Goal: Task Accomplishment & Management: Use online tool/utility

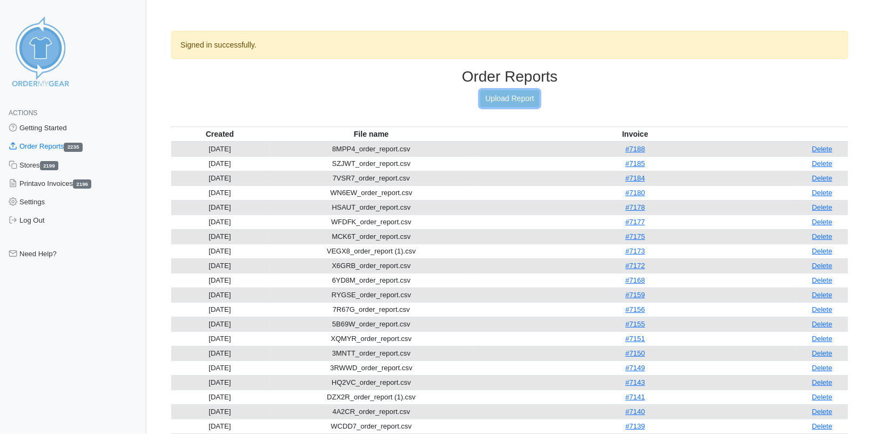
click at [520, 96] on link "Upload Report" at bounding box center [509, 98] width 58 height 17
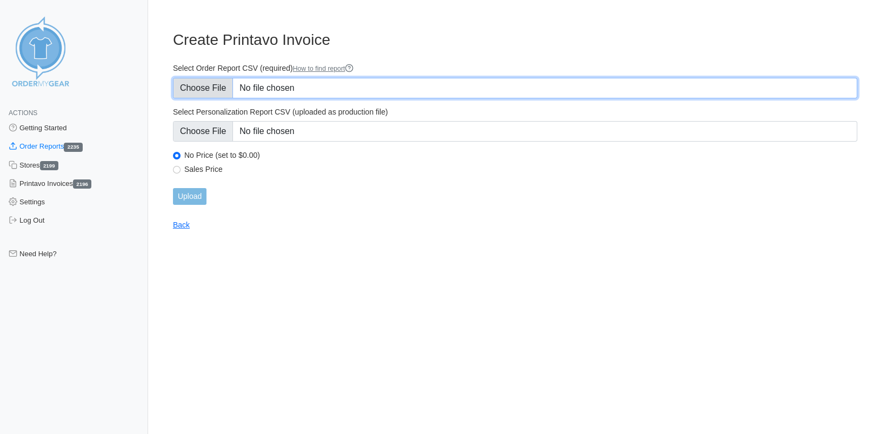
click at [215, 83] on input "Select Order Report CSV (required) How to find report" at bounding box center [515, 88] width 684 height 21
click at [214, 85] on input "Select Order Report CSV (required) How to find report" at bounding box center [515, 88] width 684 height 21
type input "C:\fakepath\2VNHE_order_report.csv"
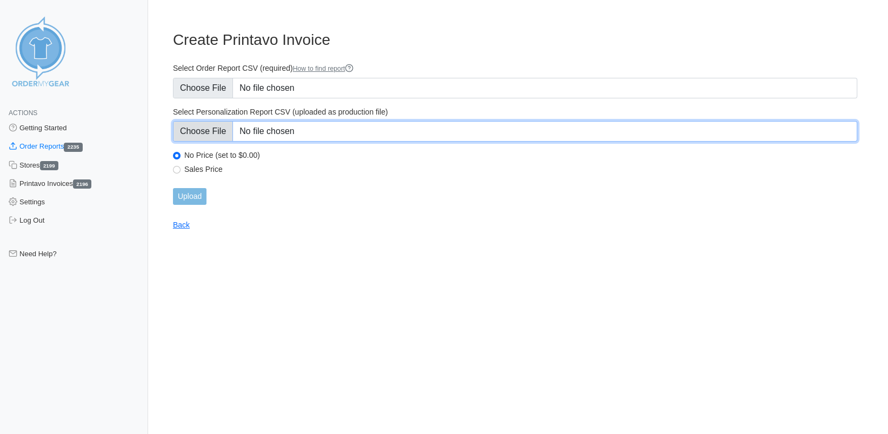
click at [216, 129] on input "Select Personalization Report CSV (uploaded as production file)" at bounding box center [515, 131] width 684 height 21
type input "C:\fakepath\2VNHE_personalization_report.csv"
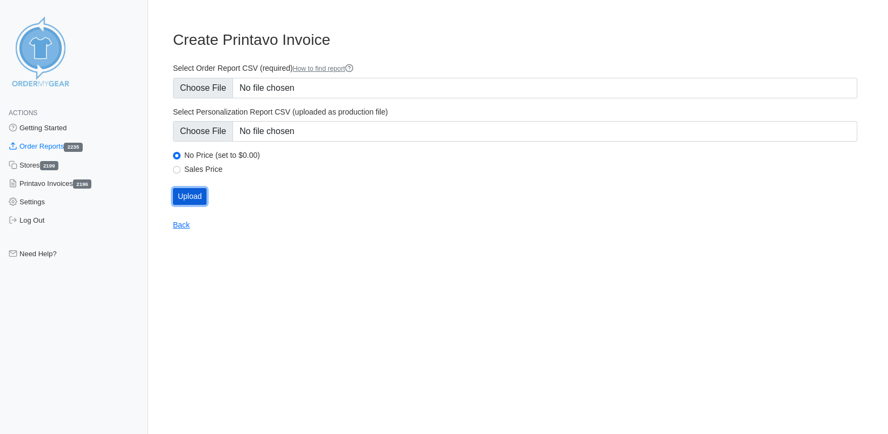
click at [189, 194] on input "Upload" at bounding box center [189, 196] width 33 height 17
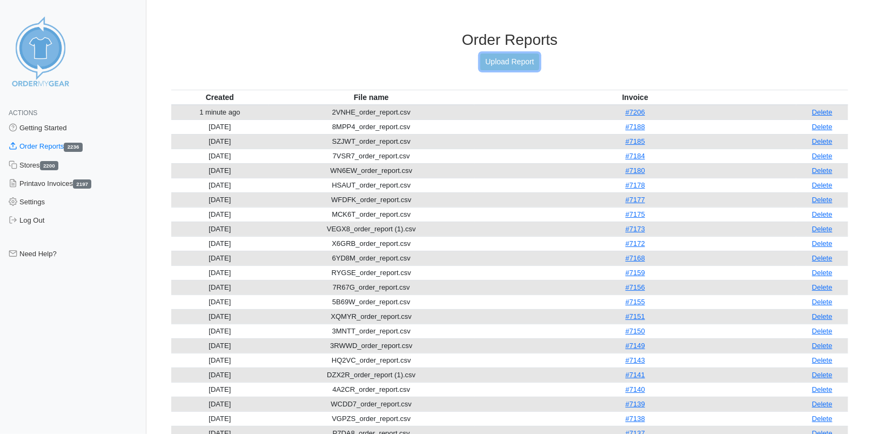
click at [505, 64] on link "Upload Report" at bounding box center [509, 61] width 58 height 17
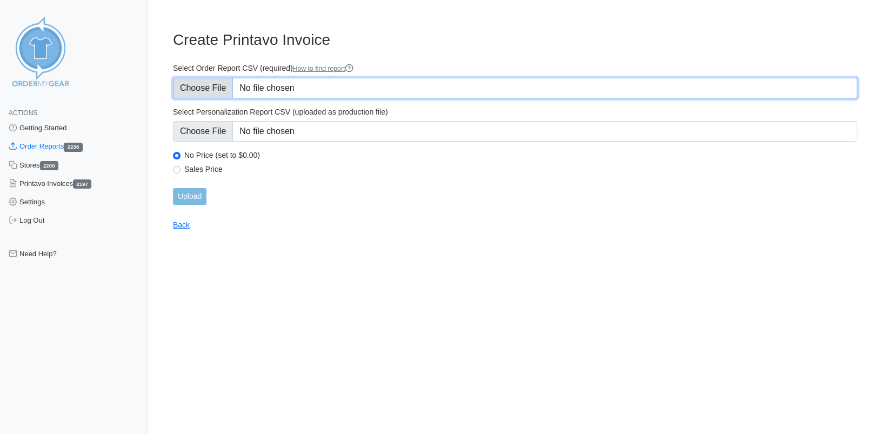
click at [209, 83] on input "Select Order Report CSV (required) How to find report" at bounding box center [515, 88] width 684 height 21
type input "C:\fakepath\WYR8A_order_report.csv"
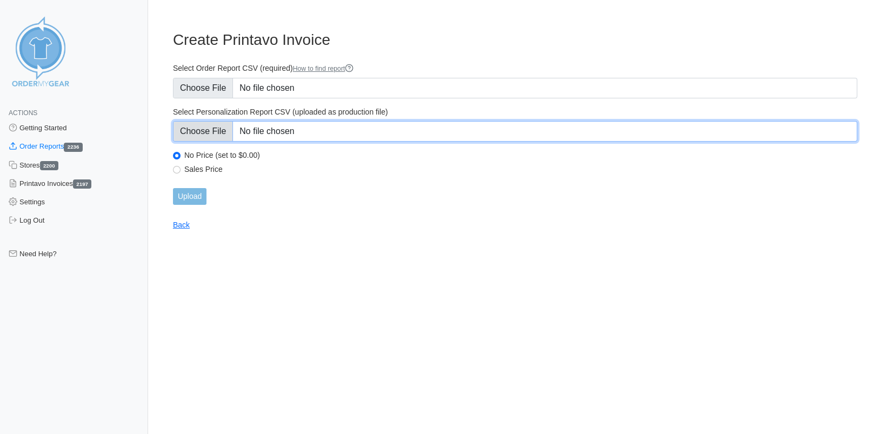
click at [216, 137] on input "Select Personalization Report CSV (uploaded as production file)" at bounding box center [515, 131] width 684 height 21
type input "C:\fakepath\WYR8A_personalization_report.csv"
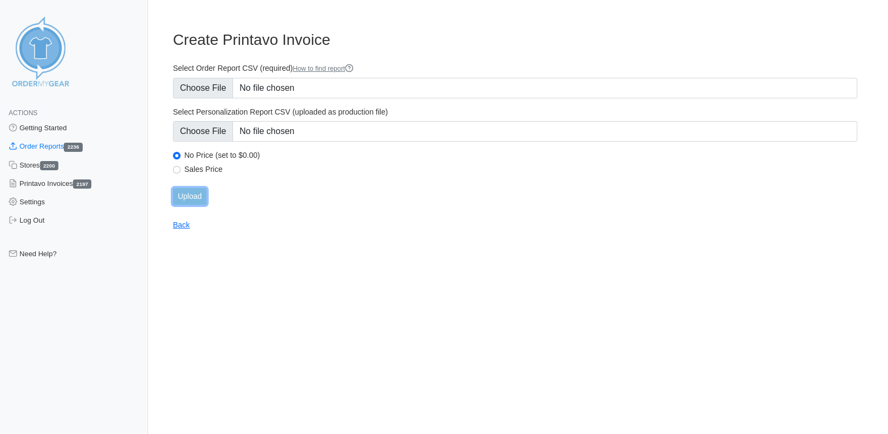
click at [194, 197] on input "Upload" at bounding box center [189, 196] width 33 height 17
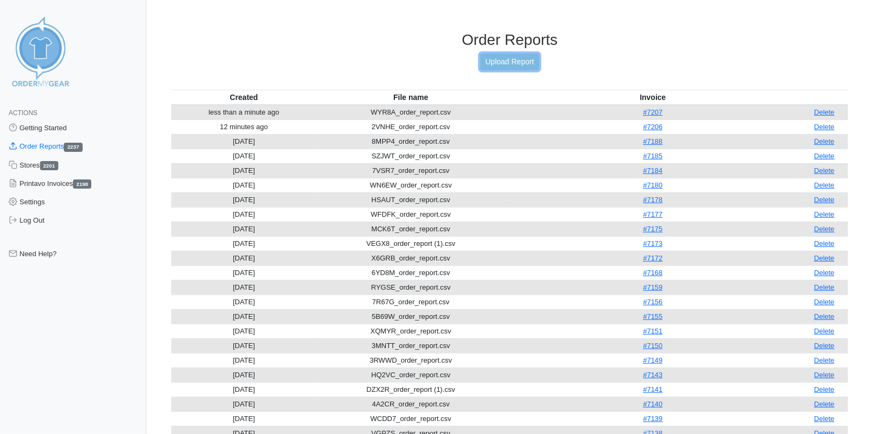
click at [501, 58] on link "Upload Report" at bounding box center [509, 61] width 58 height 17
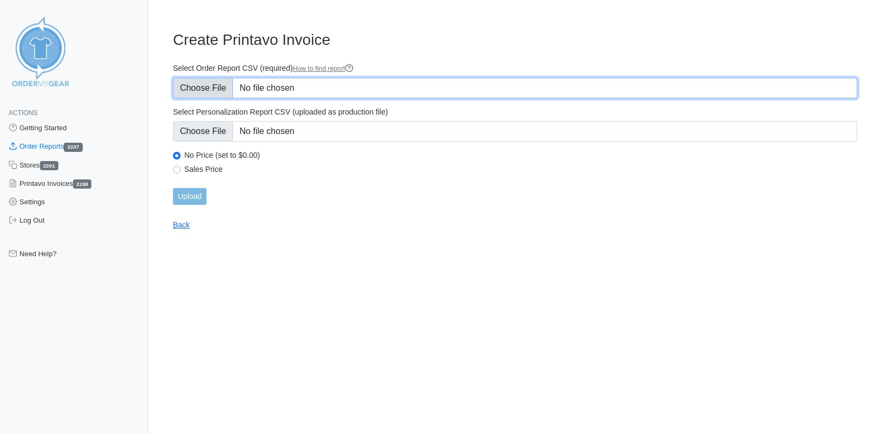
click at [209, 84] on input "Select Order Report CSV (required) How to find report" at bounding box center [515, 88] width 684 height 21
type input "C:\fakepath\F6QDD_order_report.csv"
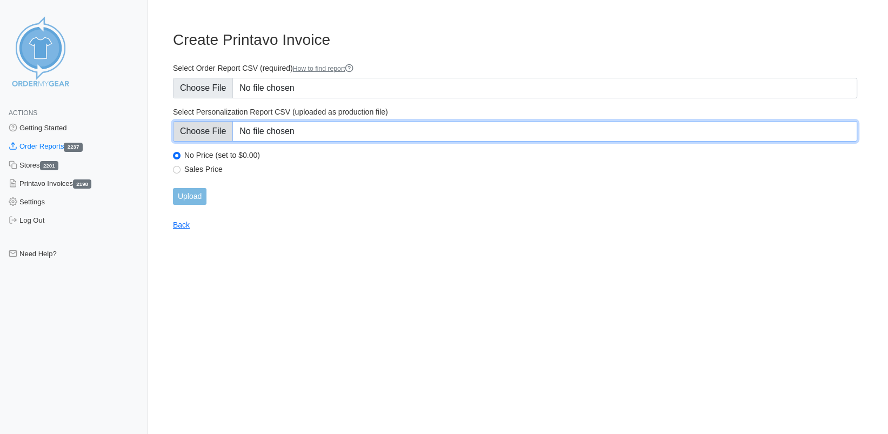
click at [207, 133] on input "Select Personalization Report CSV (uploaded as production file)" at bounding box center [515, 131] width 684 height 21
type input "C:\fakepath\F6QDD_personalization_report.csv"
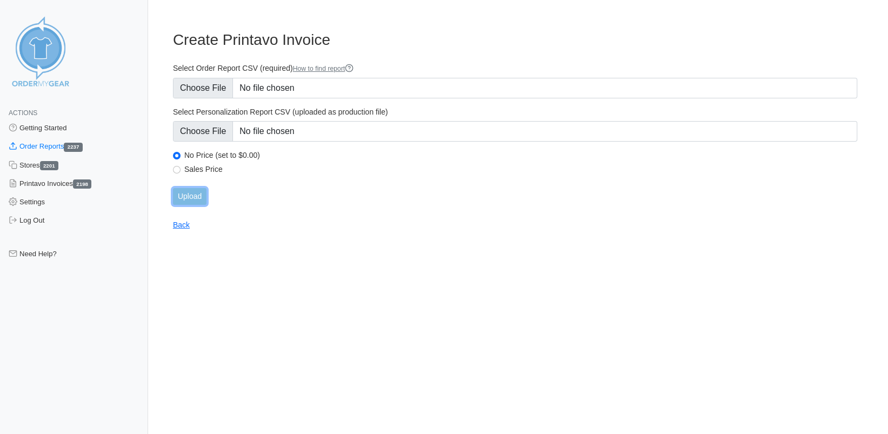
click at [198, 196] on input "Upload" at bounding box center [189, 196] width 33 height 17
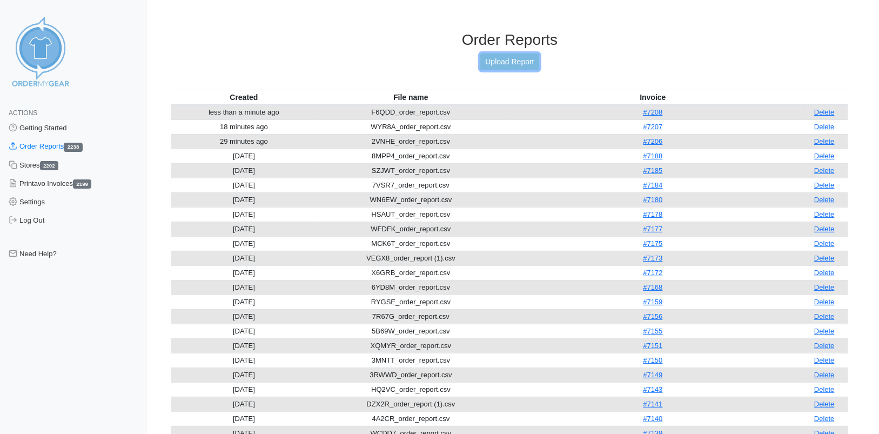
click at [507, 64] on link "Upload Report" at bounding box center [509, 61] width 58 height 17
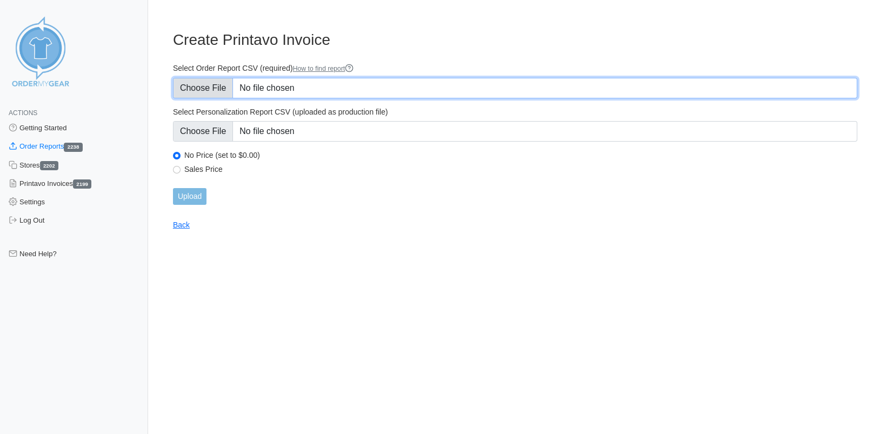
click at [211, 91] on input "Select Order Report CSV (required) How to find report" at bounding box center [515, 88] width 684 height 21
type input "C:\fakepath\G5R3H_order_report.csv"
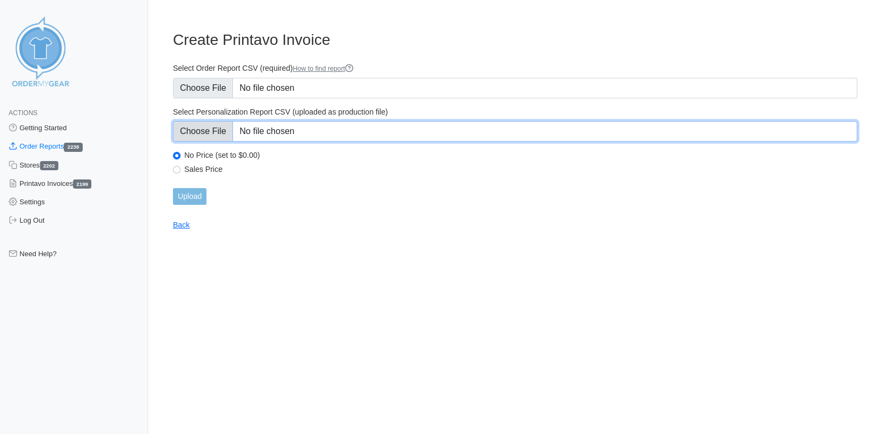
click at [186, 135] on input "Select Personalization Report CSV (uploaded as production file)" at bounding box center [515, 131] width 684 height 21
type input "C:\fakepath\G5R3H_personalization_report.csv"
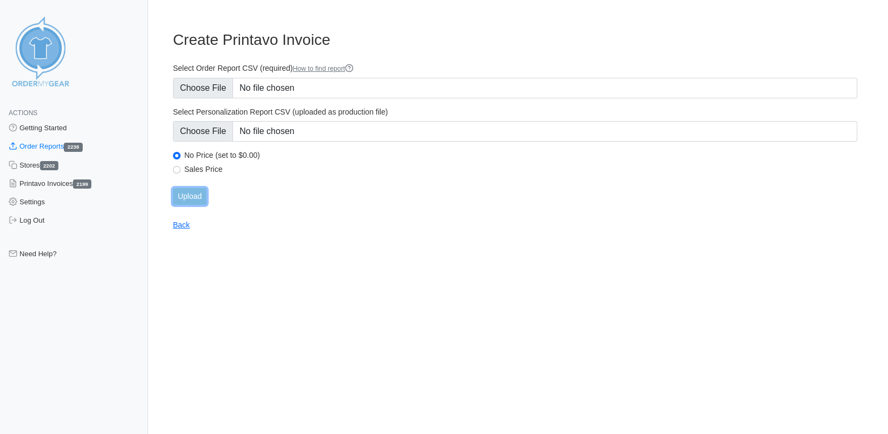
click at [199, 199] on input "Upload" at bounding box center [189, 196] width 33 height 17
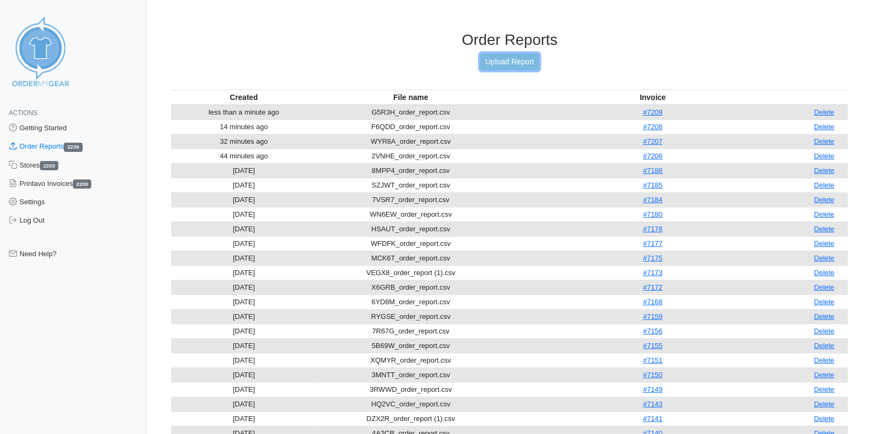
click at [521, 66] on link "Upload Report" at bounding box center [509, 61] width 58 height 17
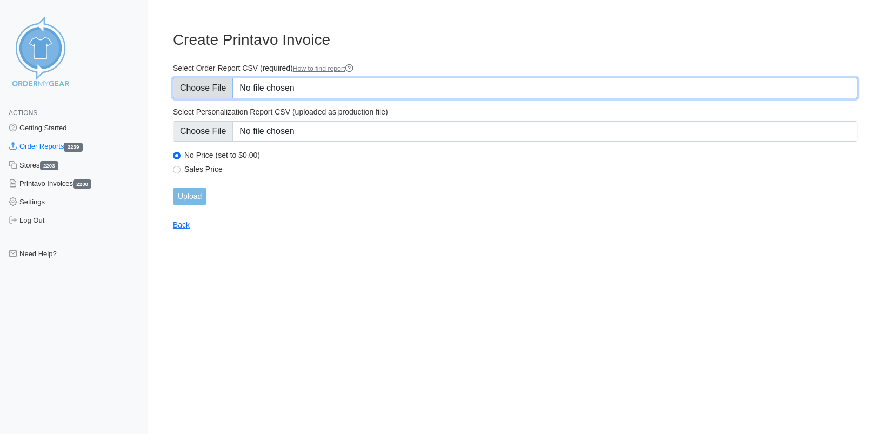
click at [216, 86] on input "Select Order Report CSV (required) How to find report" at bounding box center [515, 88] width 684 height 21
type input "C:\fakepath\KGDW3_order_report.csv"
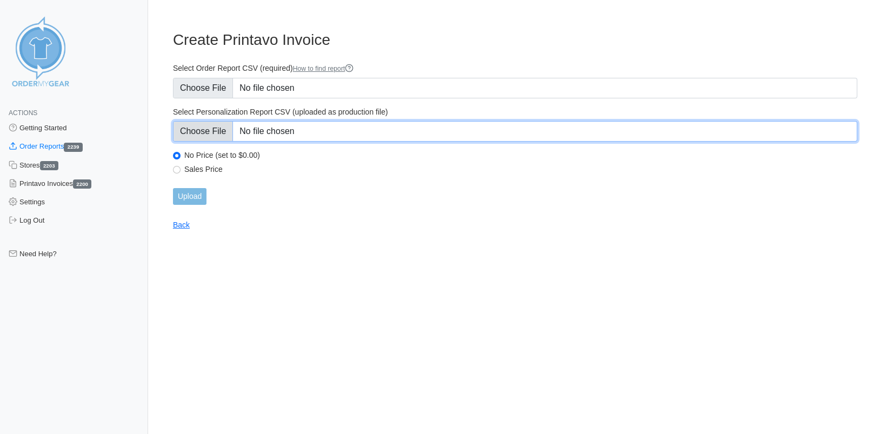
click at [194, 133] on input "Select Personalization Report CSV (uploaded as production file)" at bounding box center [515, 131] width 684 height 21
type input "C:\fakepath\KGDW3_personalization_report.csv"
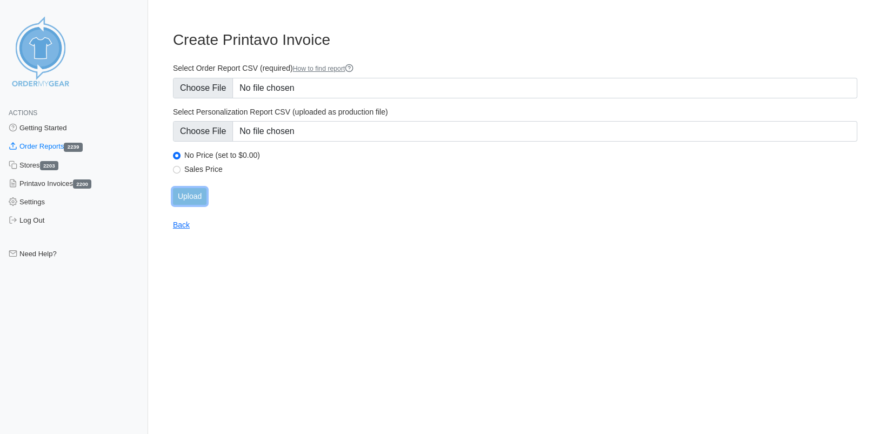
click at [191, 195] on input "Upload" at bounding box center [189, 196] width 33 height 17
